Goal: Task Accomplishment & Management: Complete application form

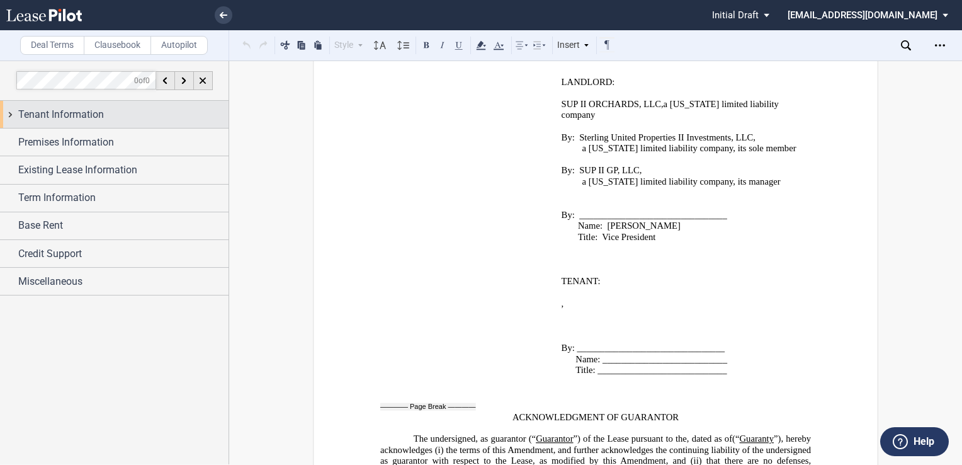
click at [108, 113] on div "Tenant Information" at bounding box center [123, 114] width 210 height 15
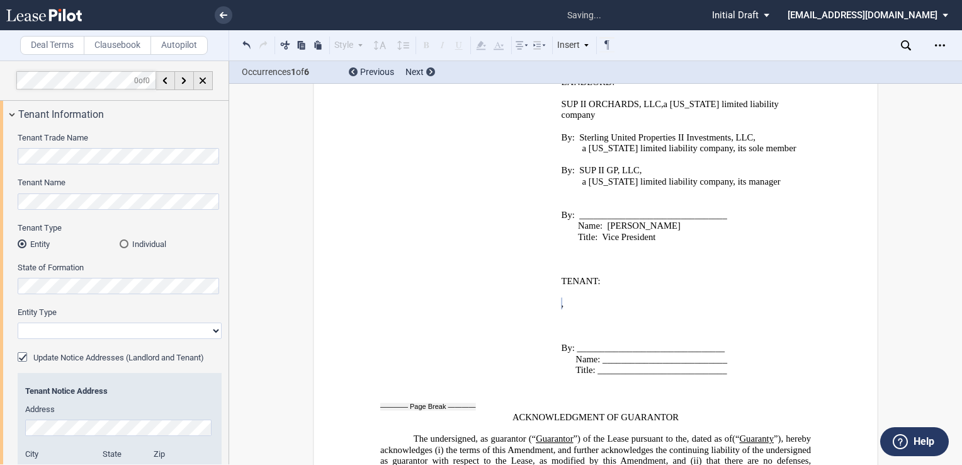
click at [13, 156] on div "Tenant Trade Name Tenant Name Tenant Type Entity Individual State of Formation …" at bounding box center [114, 408] width 229 height 560
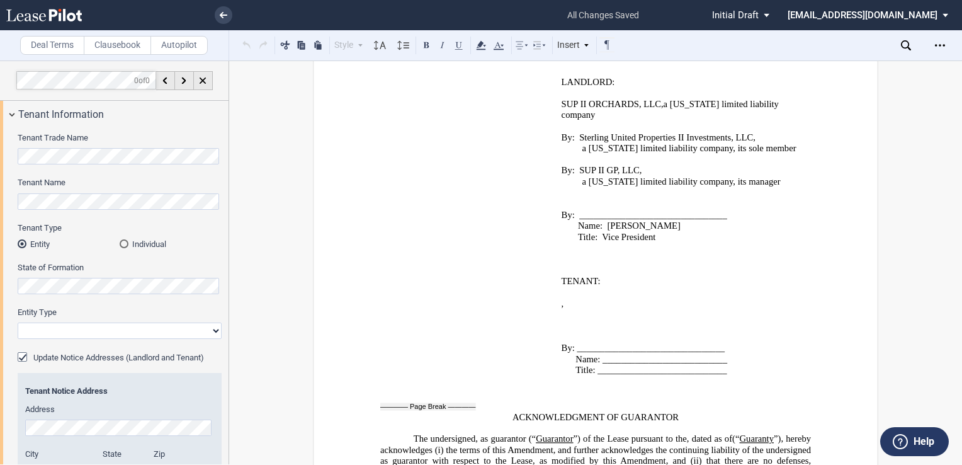
scroll to position [2718, 0]
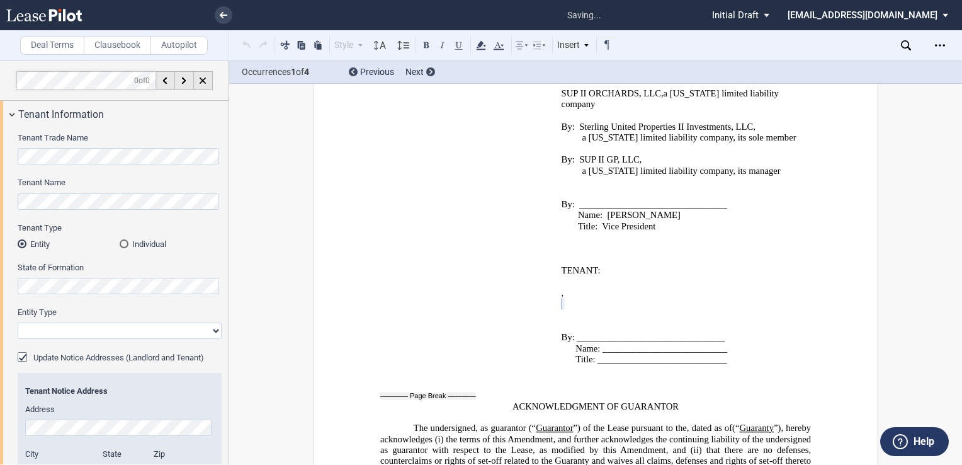
click at [58, 329] on select "Corporation Limited Liability Company General Partnership Limited Partnership O…" at bounding box center [120, 330] width 204 height 16
select select "limited liability company"
click at [18, 322] on select "Corporation Limited Liability Company General Partnership Limited Partnership O…" at bounding box center [120, 330] width 204 height 16
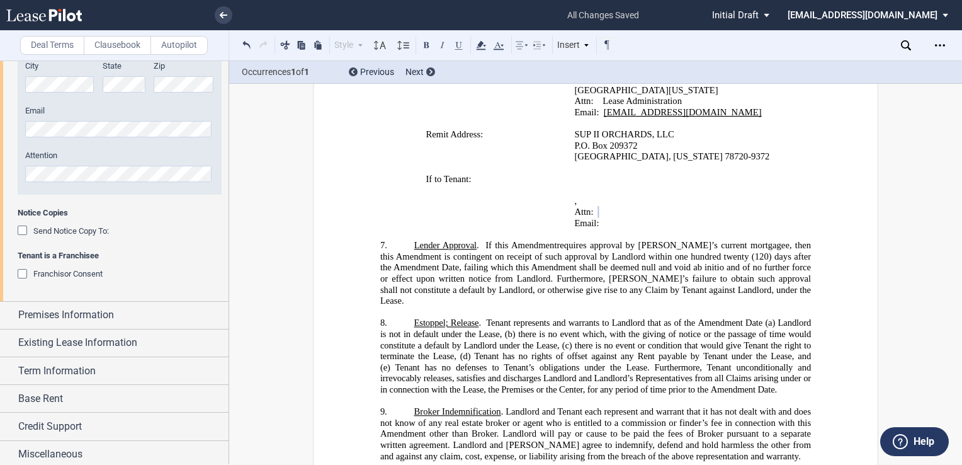
scroll to position [390, 0]
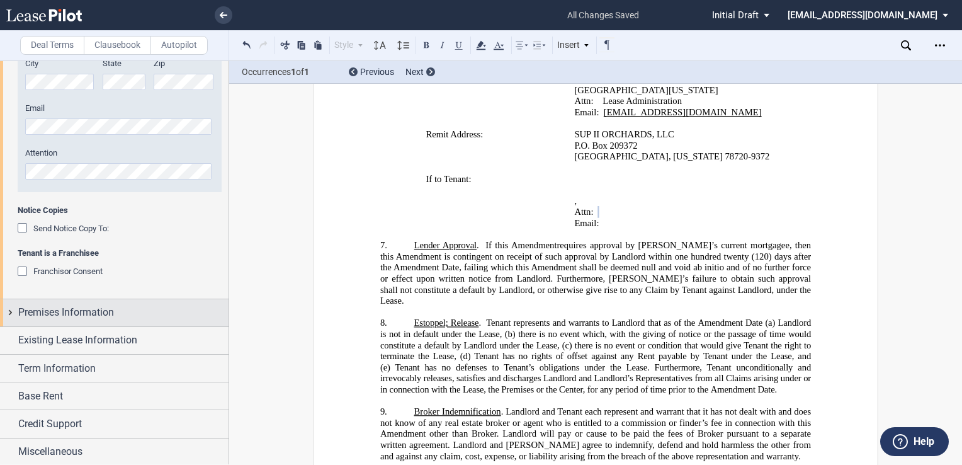
click at [51, 314] on span "Premises Information" at bounding box center [66, 312] width 96 height 15
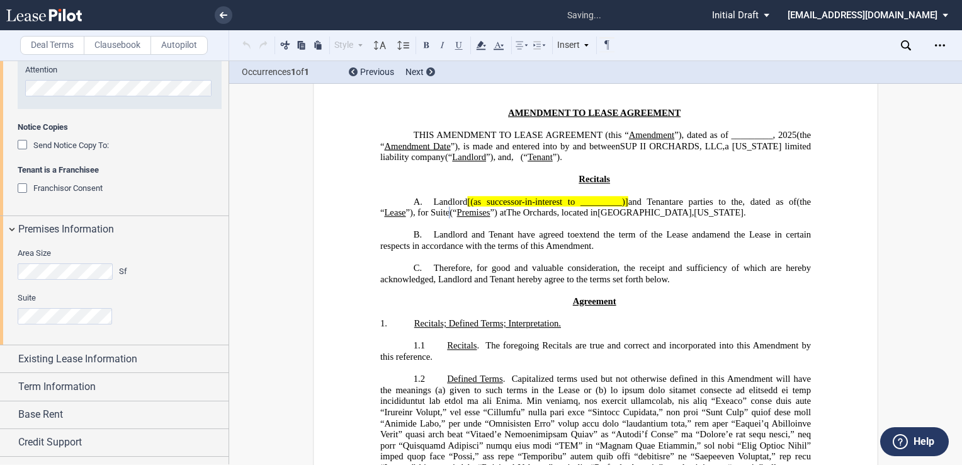
scroll to position [492, 0]
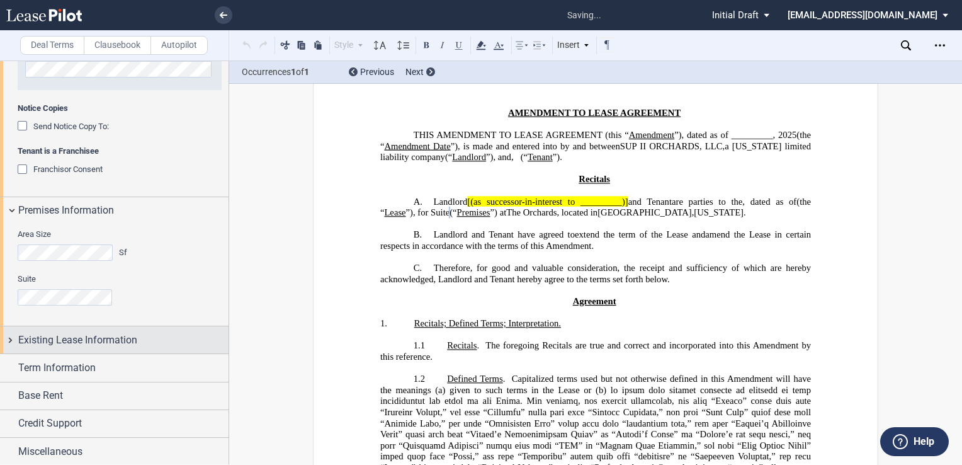
click at [95, 339] on span "Existing Lease Information" at bounding box center [77, 339] width 119 height 15
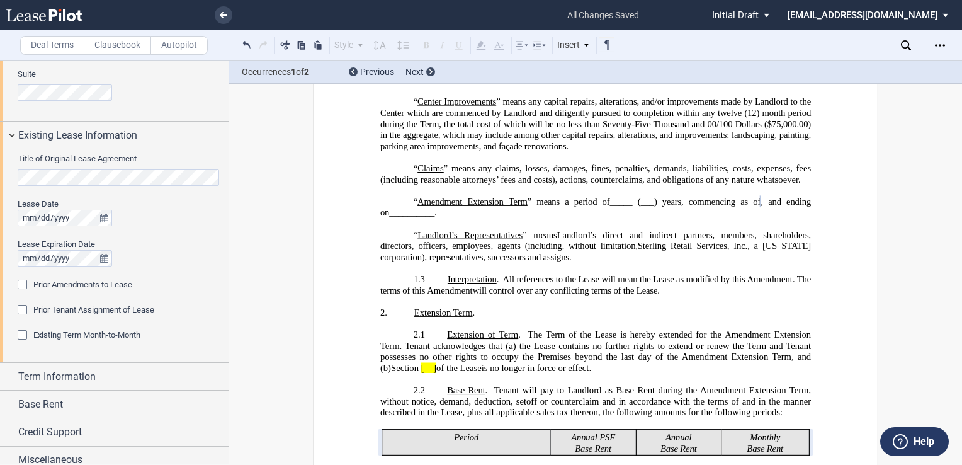
scroll to position [705, 0]
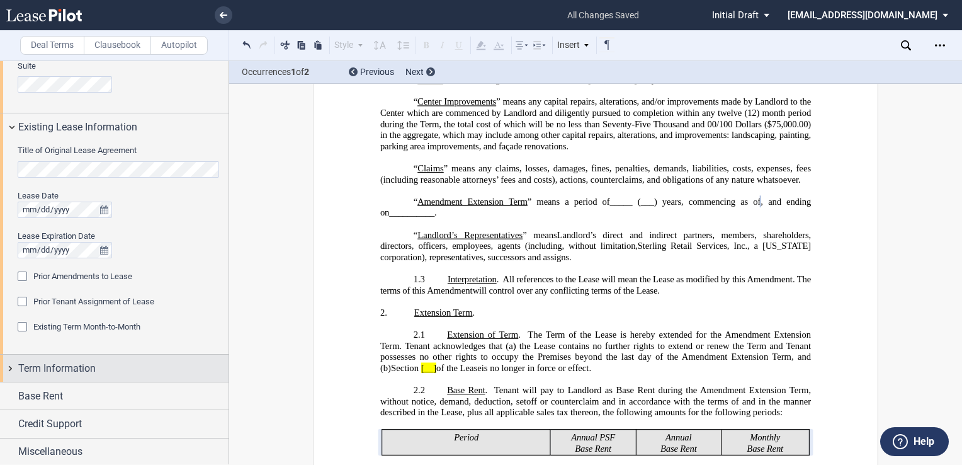
click at [76, 361] on span "Term Information" at bounding box center [56, 368] width 77 height 15
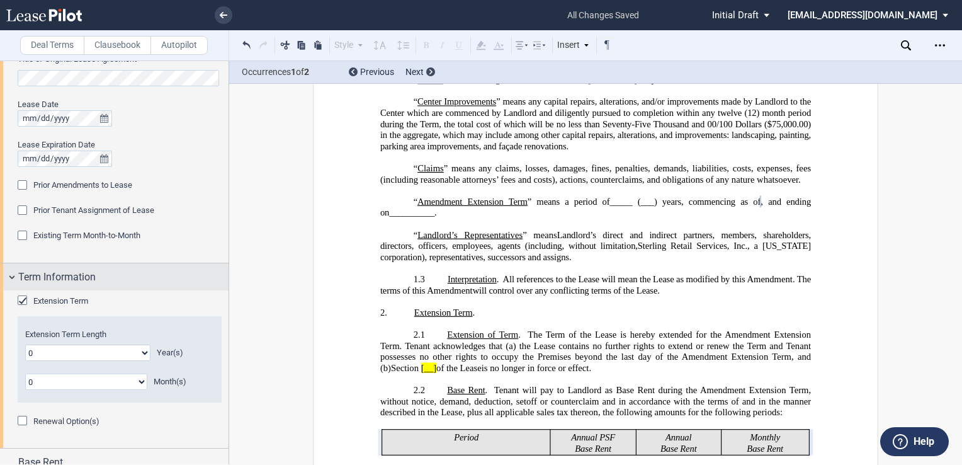
scroll to position [831, 0]
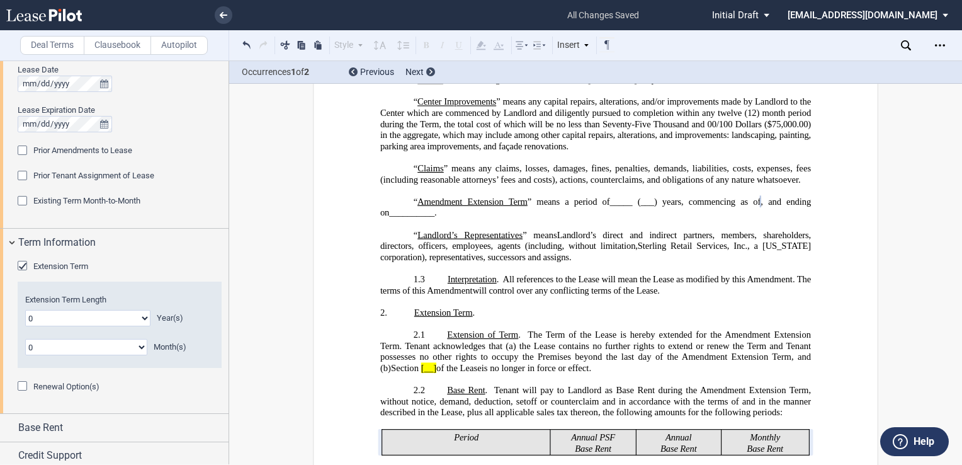
click at [20, 263] on div "Extension Term" at bounding box center [24, 267] width 13 height 13
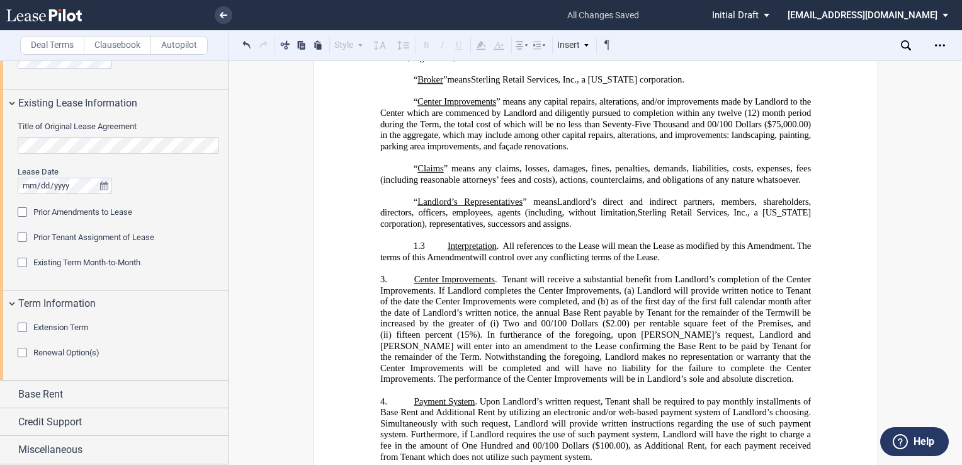
scroll to position [728, 0]
click at [87, 423] on div "Credit Support" at bounding box center [123, 423] width 210 height 15
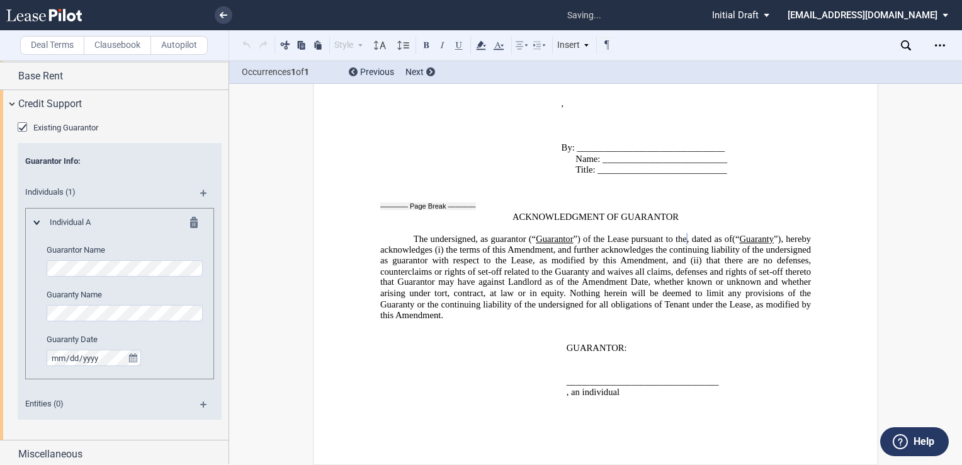
scroll to position [1050, 0]
click at [202, 188] on md-icon at bounding box center [208, 194] width 17 height 15
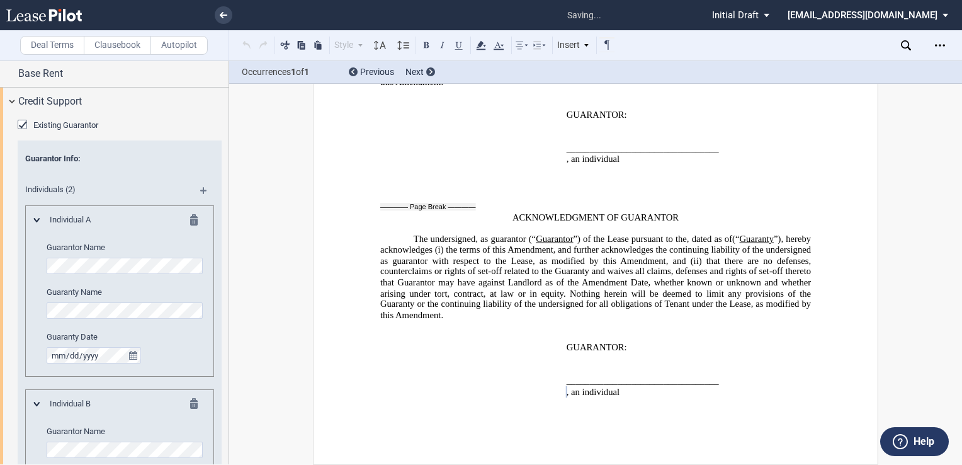
scroll to position [1234, 0]
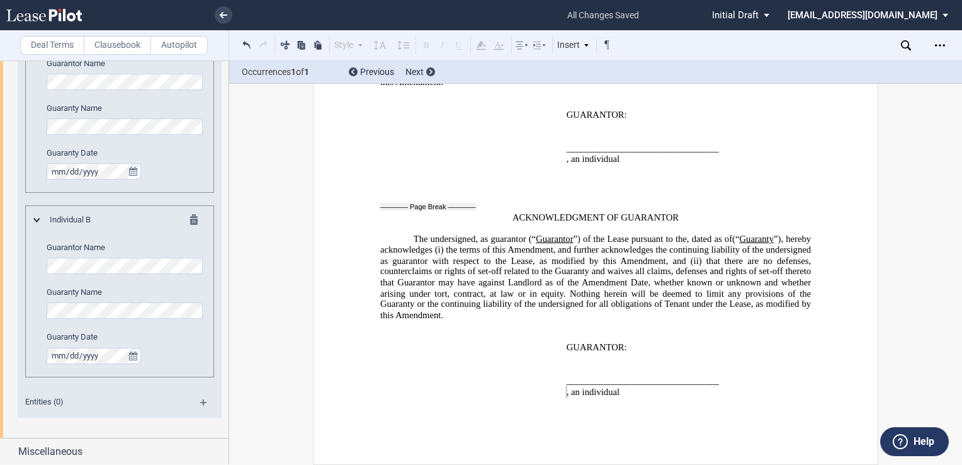
click at [30, 265] on div "Individual B Guarantor Name Guaranty Name Guaranty Date" at bounding box center [119, 291] width 189 height 172
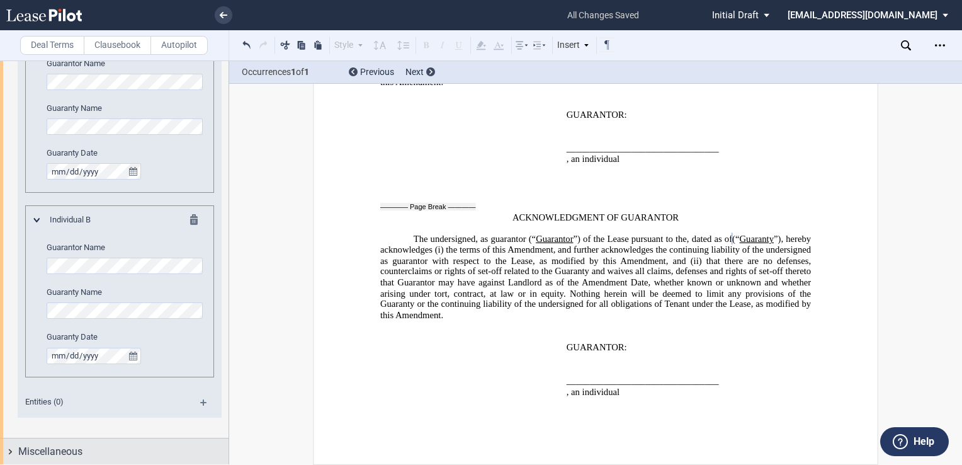
click at [137, 445] on div "Miscellaneous" at bounding box center [123, 451] width 210 height 15
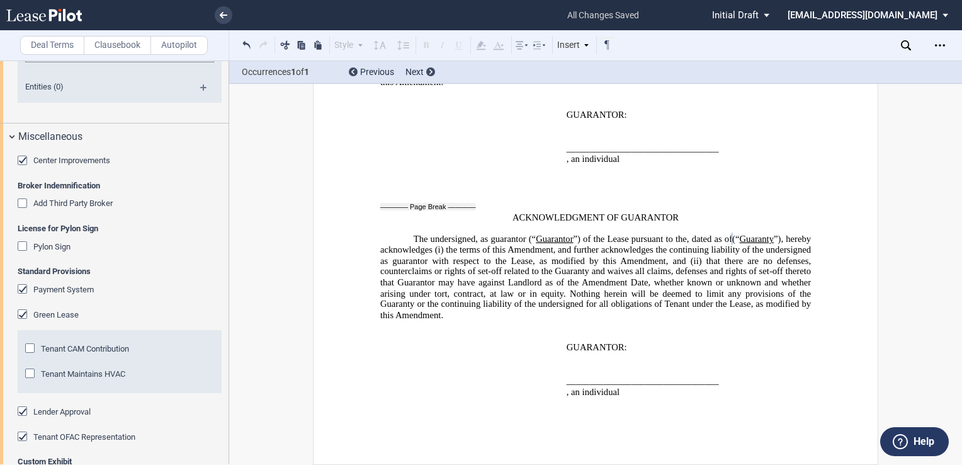
scroll to position [1590, 0]
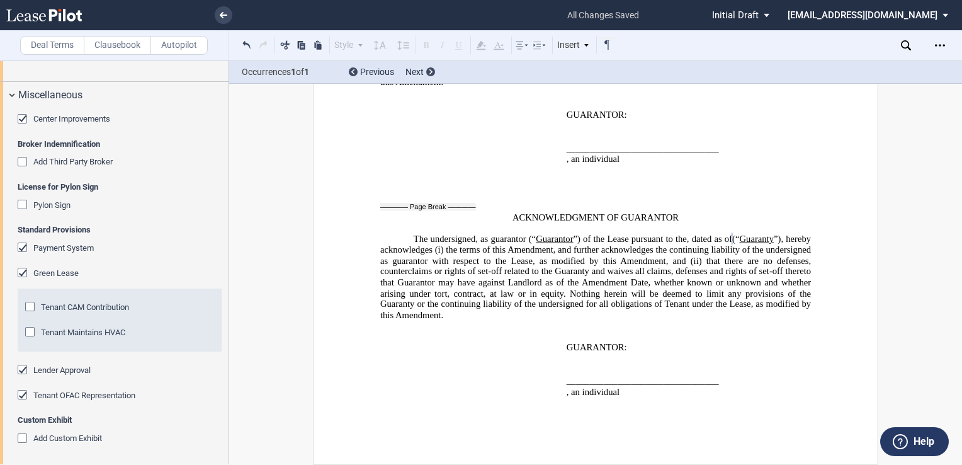
click at [30, 306] on div "Tenant CAM Contribution" at bounding box center [31, 308] width 13 height 13
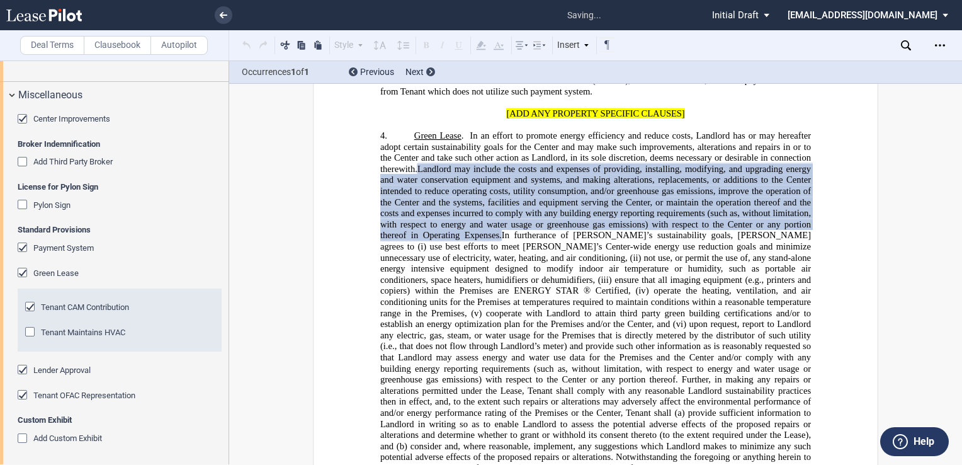
scroll to position [922, 0]
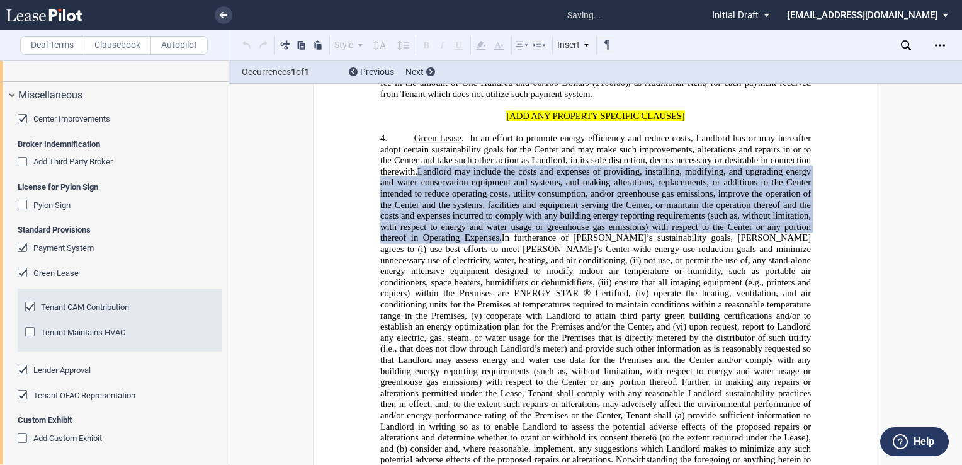
click at [28, 331] on div "Tenant Maintains HVAC" at bounding box center [31, 333] width 13 height 13
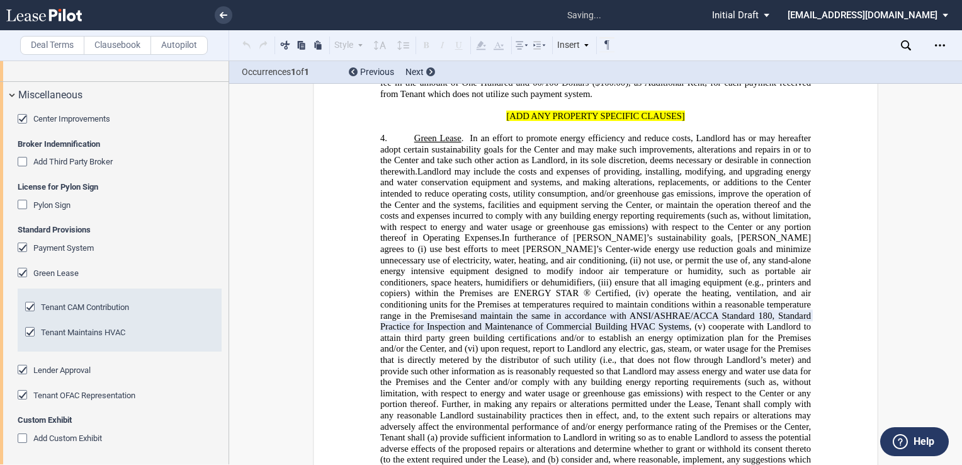
click at [20, 368] on div "Lender Approval" at bounding box center [24, 371] width 13 height 13
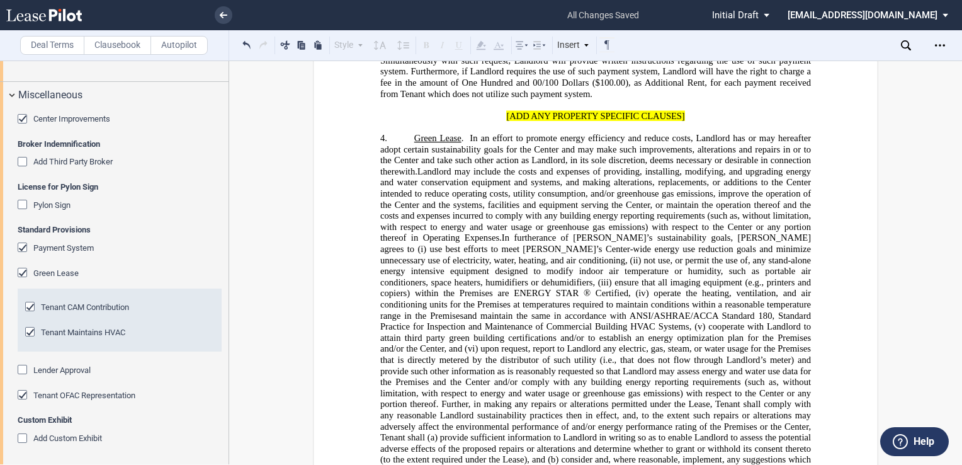
click at [27, 434] on div "Add Custom Exhibit" at bounding box center [24, 439] width 13 height 13
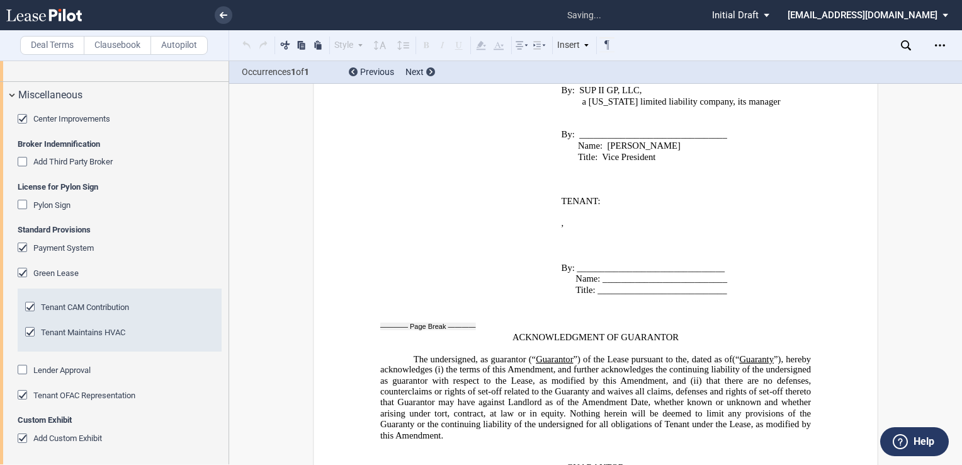
scroll to position [2950, 0]
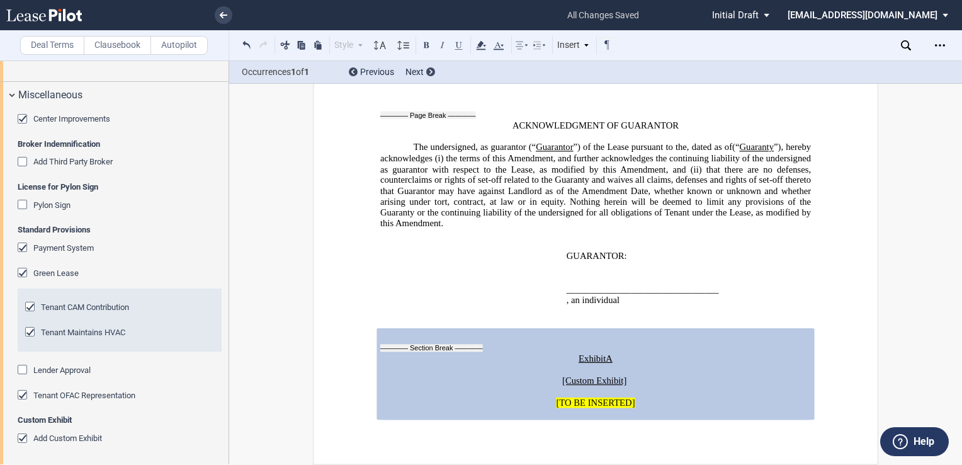
click at [484, 332] on div "Exhibit A [Custom Exhibit] [TO BE INSERTED]" at bounding box center [595, 373] width 431 height 91
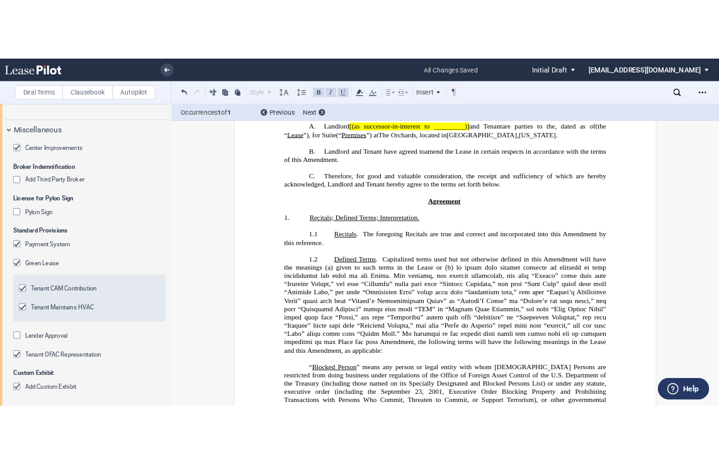
scroll to position [0, 0]
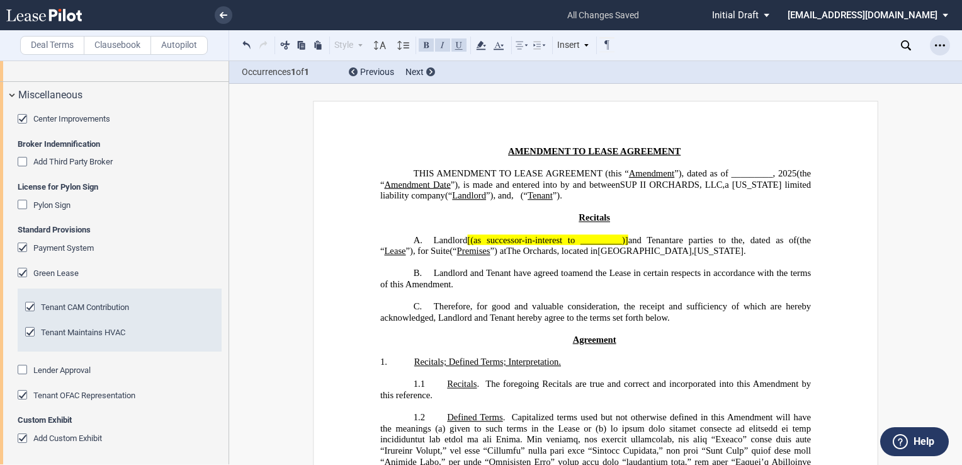
click at [937, 43] on icon "Open Lease options menu" at bounding box center [940, 45] width 10 height 10
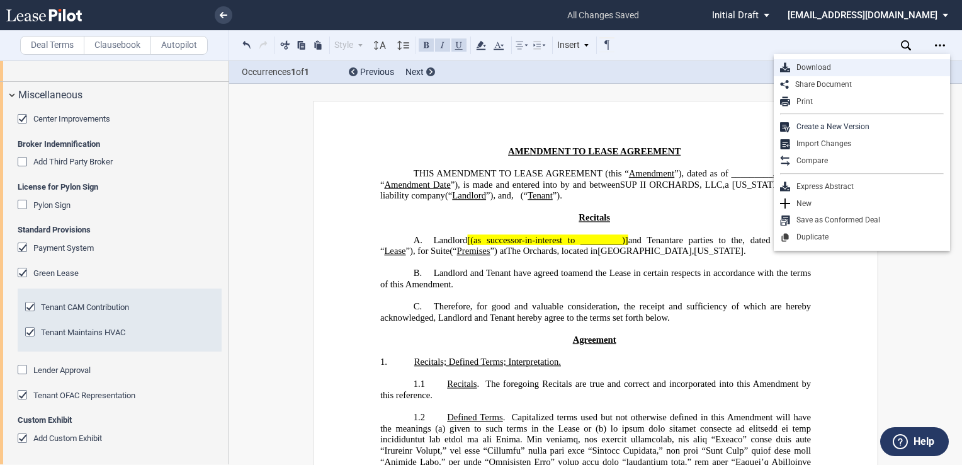
click at [848, 65] on div "Download" at bounding box center [867, 67] width 154 height 11
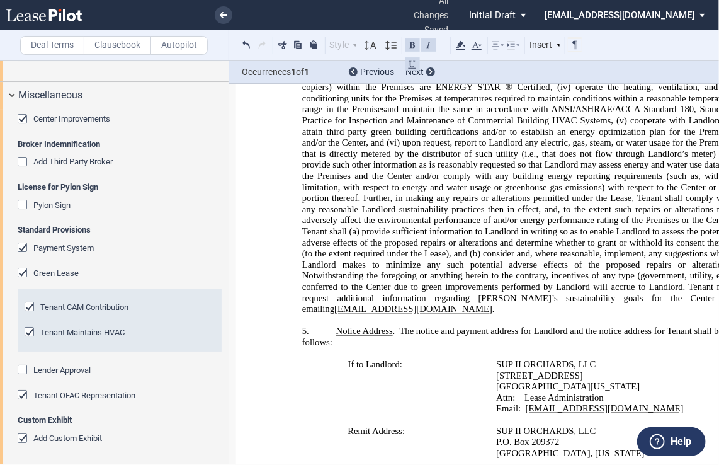
scroll to position [1133, 0]
